Goal: Task Accomplishment & Management: Use online tool/utility

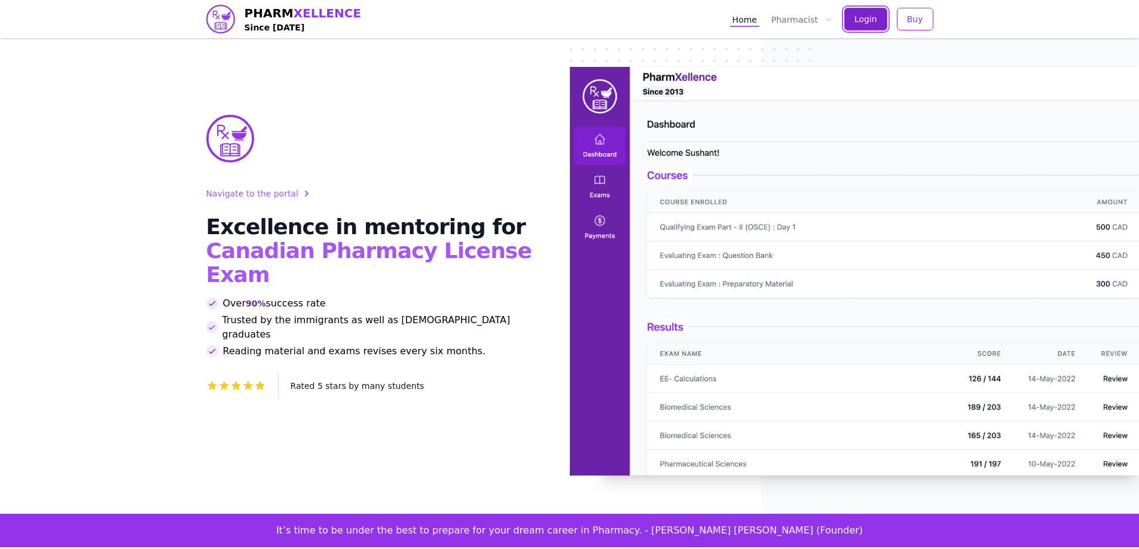
click at [874, 26] on button "Login" at bounding box center [865, 19] width 43 height 23
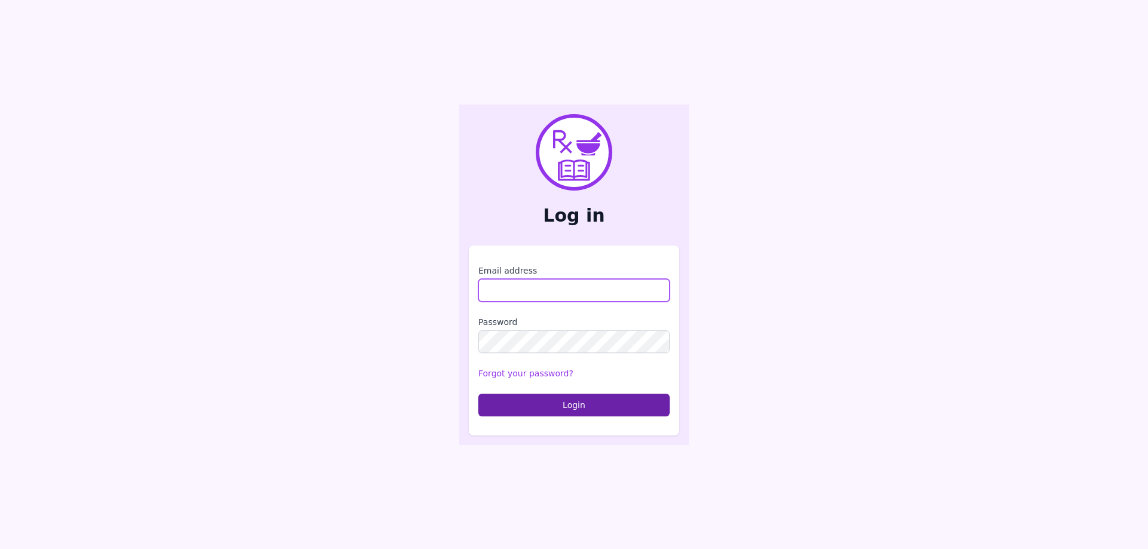
click at [570, 283] on input "Email address" at bounding box center [573, 290] width 191 height 23
type input "**********"
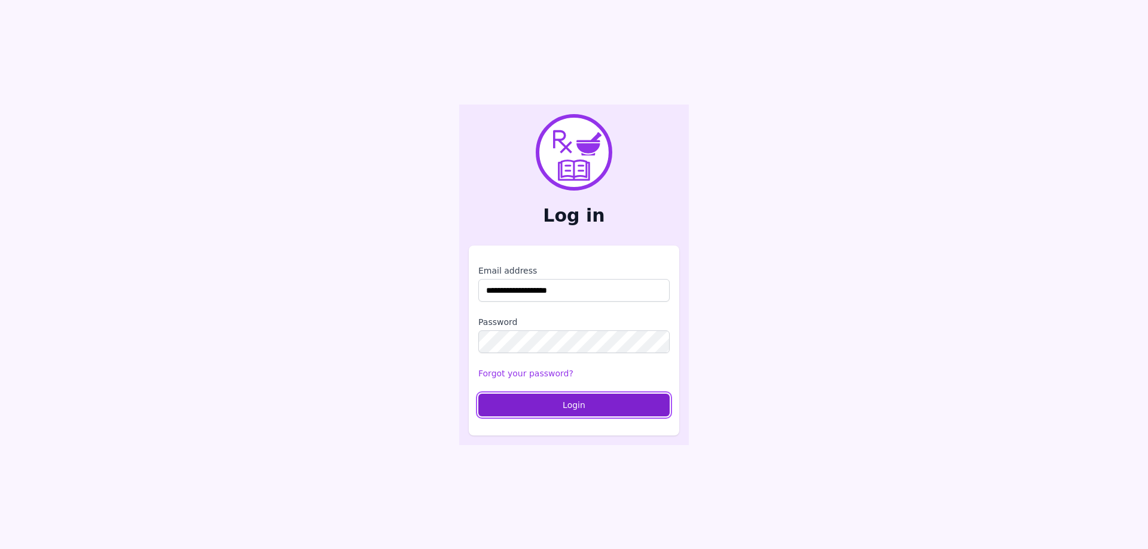
click at [578, 411] on button "Login" at bounding box center [573, 405] width 191 height 23
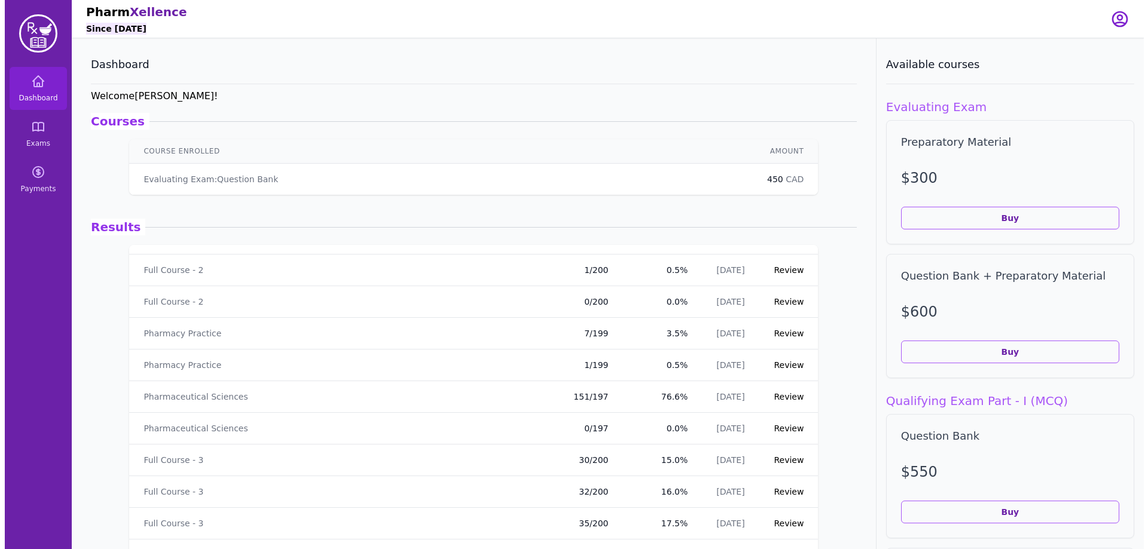
scroll to position [120, 0]
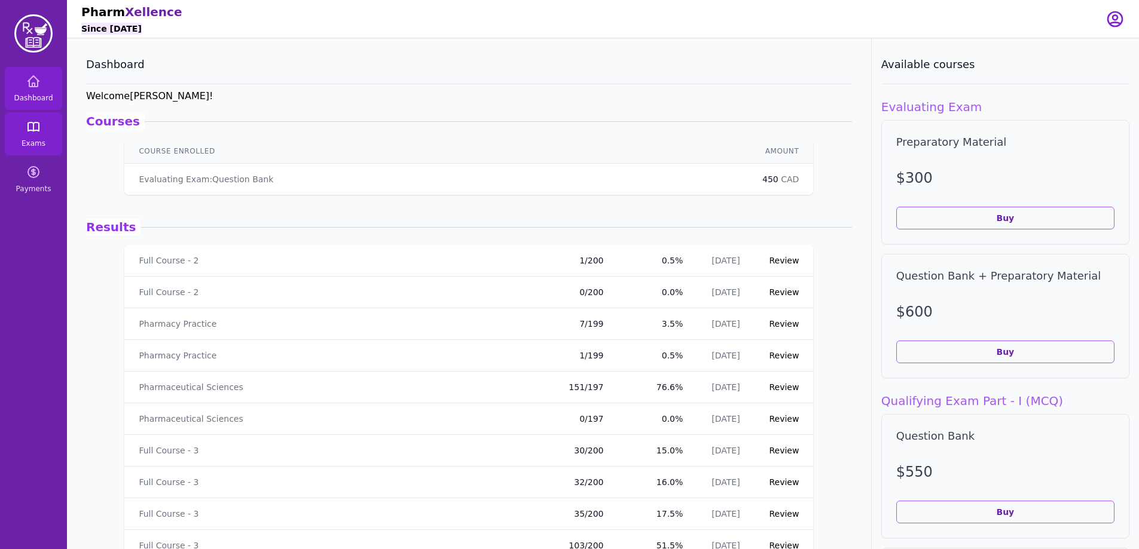
drag, startPoint x: 41, startPoint y: 129, endPoint x: 45, endPoint y: 148, distance: 19.6
click at [41, 129] on link "Exams" at bounding box center [33, 133] width 57 height 43
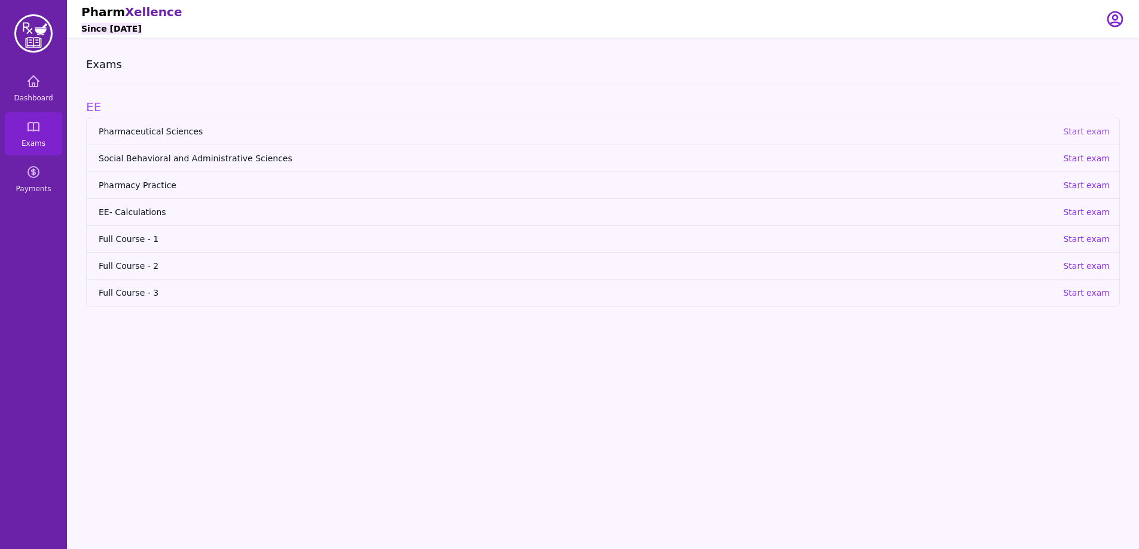
click at [1091, 132] on p "Start exam" at bounding box center [1086, 132] width 47 height 12
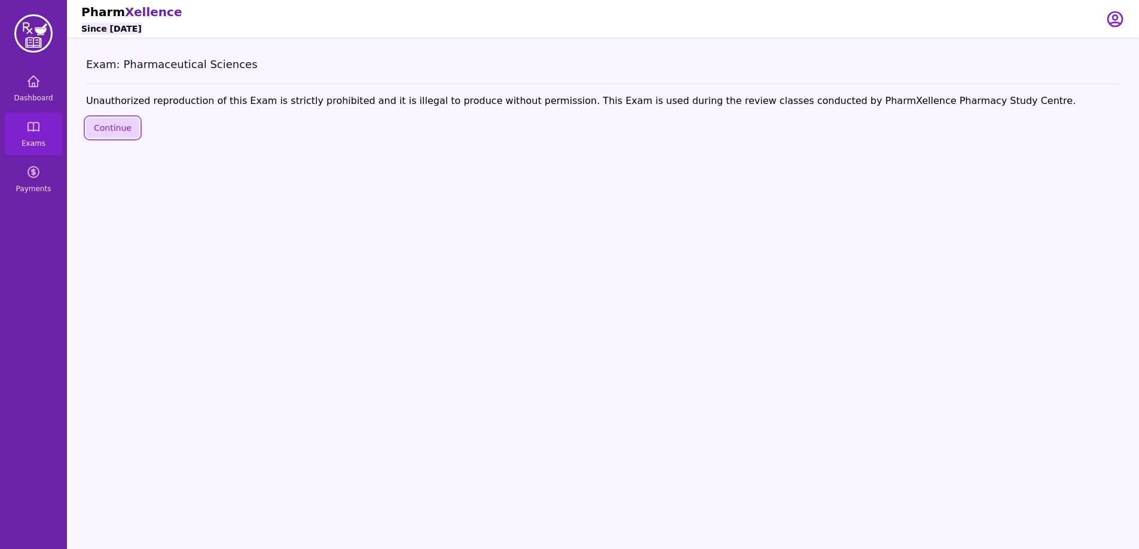
click at [121, 120] on button "Continue" at bounding box center [112, 128] width 53 height 20
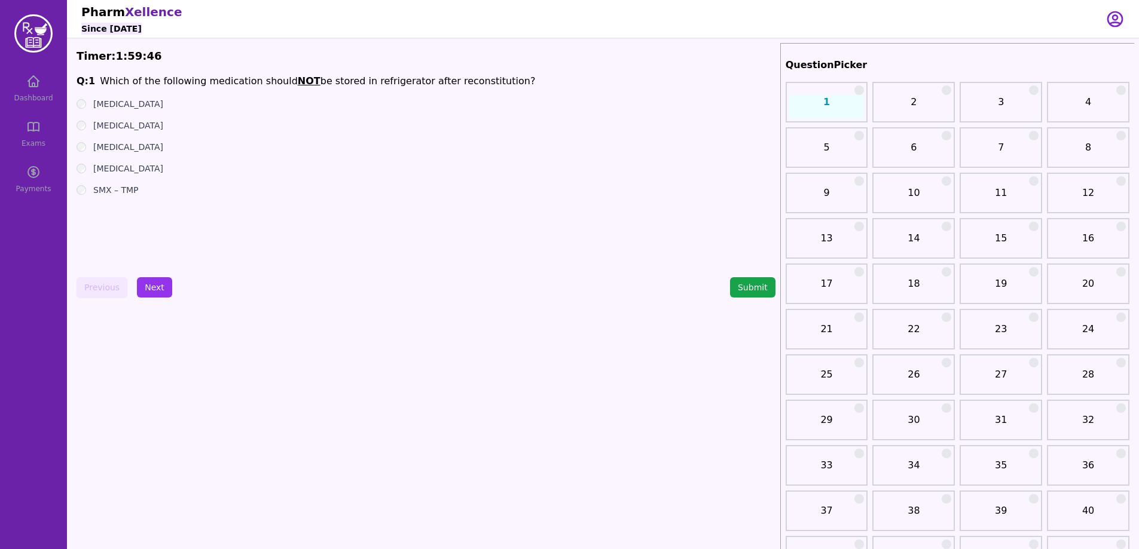
click at [890, 111] on link "2" at bounding box center [913, 107] width 75 height 24
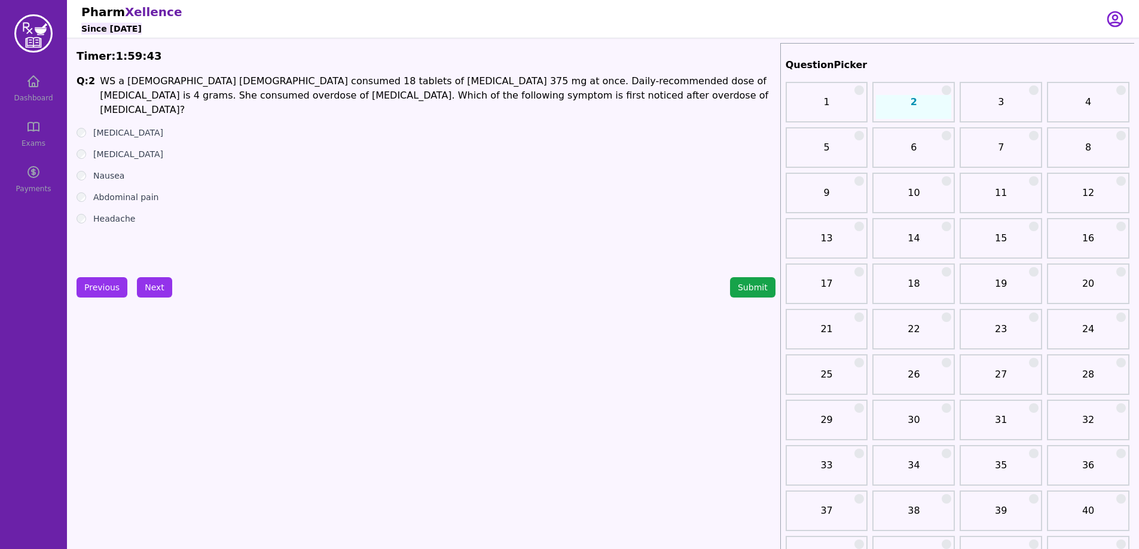
click at [998, 107] on link "3" at bounding box center [1000, 107] width 75 height 24
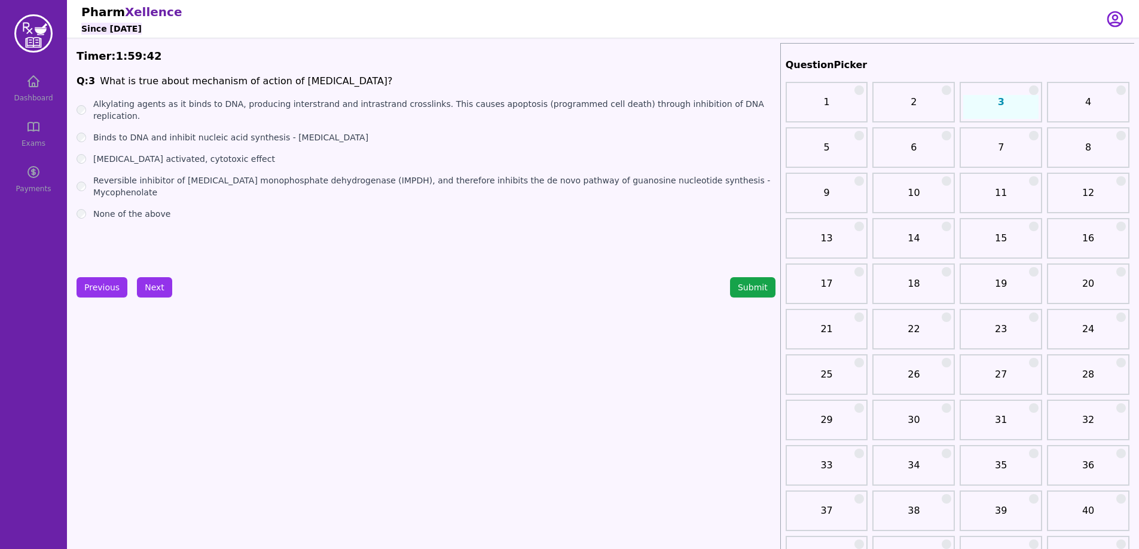
click at [1078, 112] on link "4" at bounding box center [1087, 107] width 75 height 24
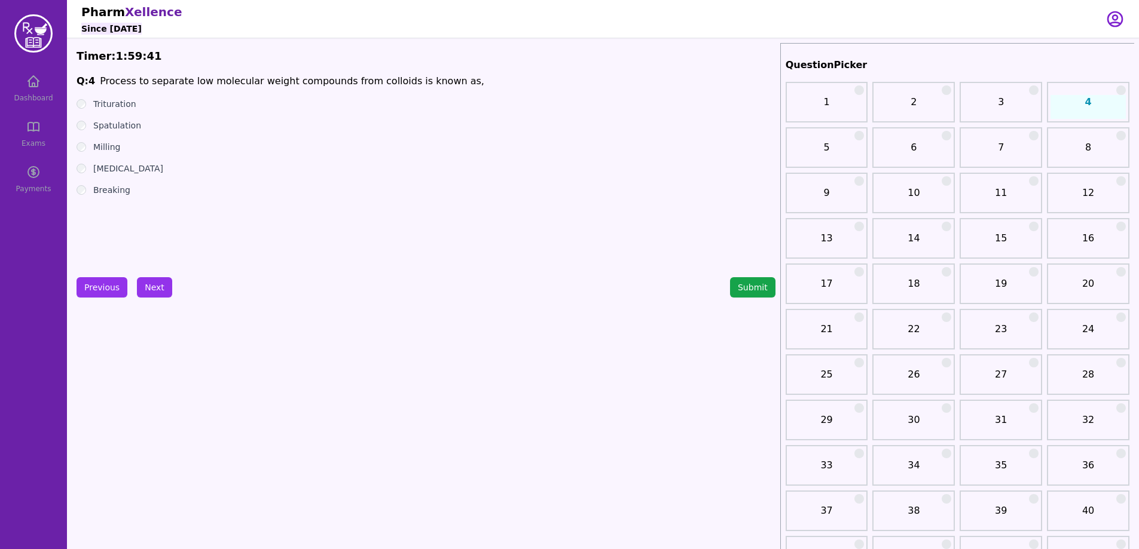
click at [839, 160] on link "5" at bounding box center [826, 152] width 75 height 24
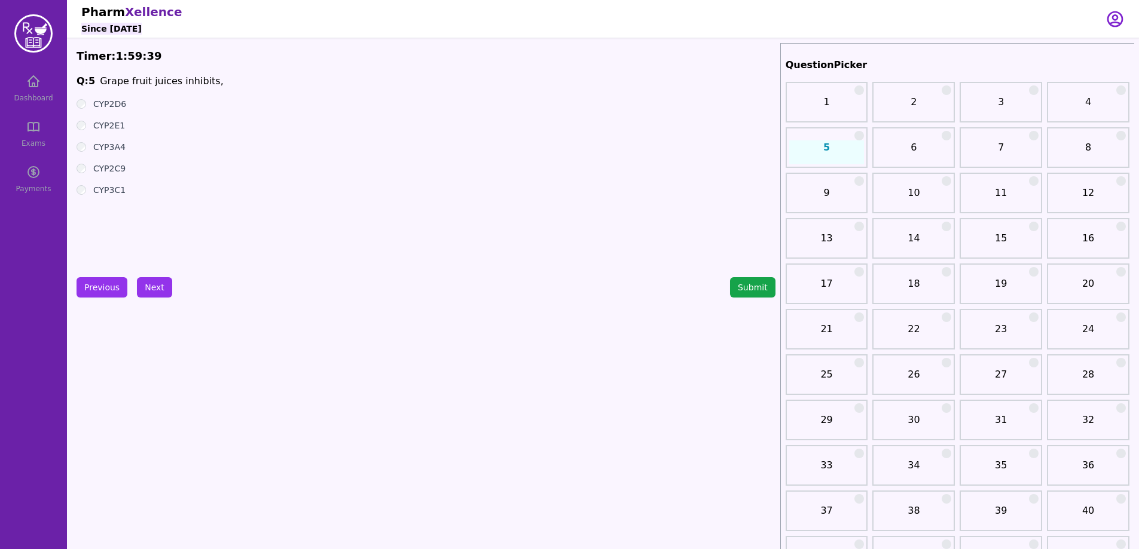
click at [889, 156] on link "6" at bounding box center [913, 152] width 75 height 24
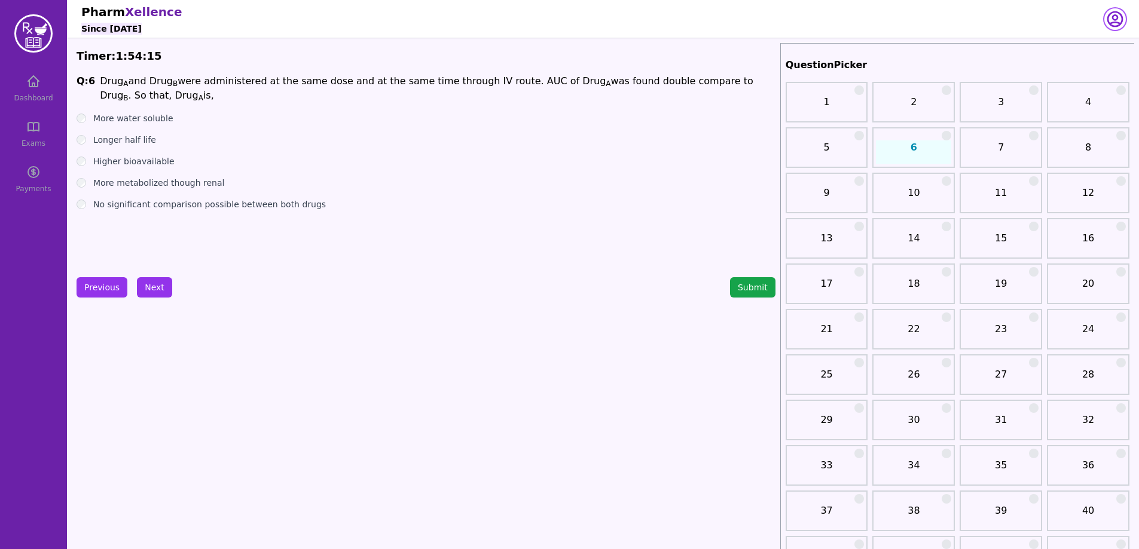
drag, startPoint x: 1117, startPoint y: 13, endPoint x: 1117, endPoint y: 22, distance: 9.0
click at [1117, 13] on icon "button" at bounding box center [1114, 19] width 19 height 19
click at [1075, 66] on button "logout" at bounding box center [1067, 68] width 115 height 22
